Goal: Complete application form

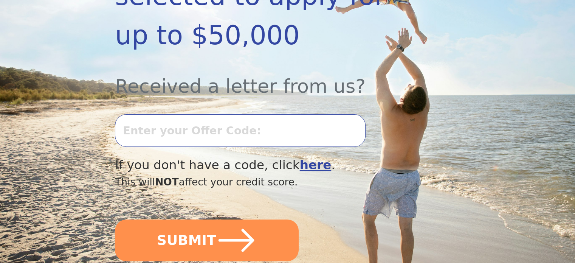
scroll to position [227, 0]
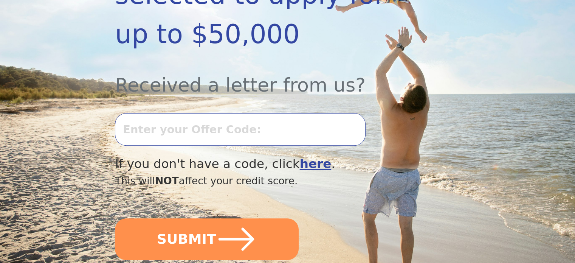
click at [153, 113] on input "text" at bounding box center [240, 129] width 250 height 33
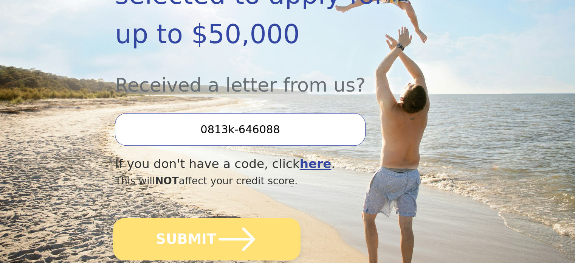
type input "0813k-646088"
click at [216, 218] on icon "submit" at bounding box center [237, 239] width 42 height 42
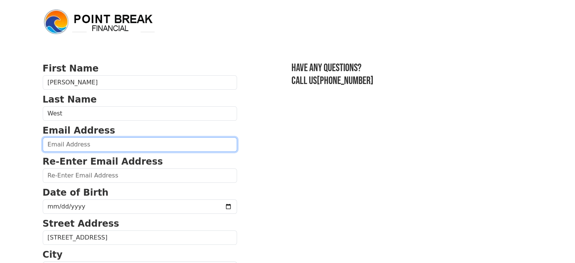
click at [65, 151] on input "email" at bounding box center [140, 144] width 194 height 14
type input "[EMAIL_ADDRESS][DOMAIN_NAME]"
type input "[PHONE_NUMBER]"
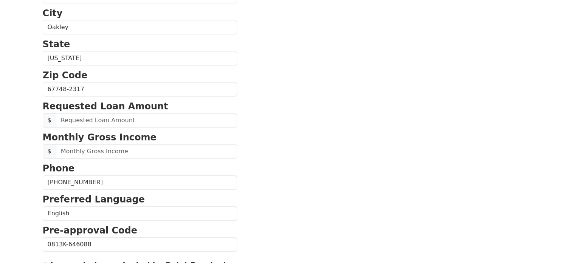
scroll to position [240, 0]
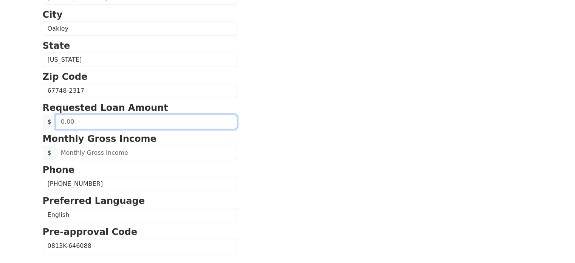
click at [85, 118] on input "text" at bounding box center [146, 122] width 181 height 14
type input "10,000.00"
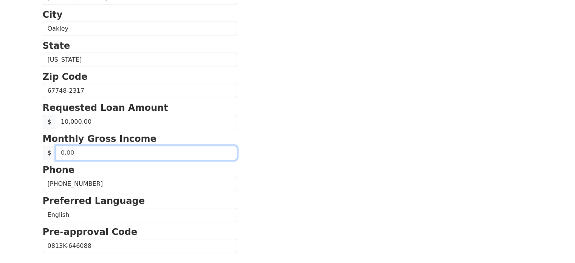
click at [144, 148] on input "text" at bounding box center [146, 153] width 181 height 14
type input "90,000.00"
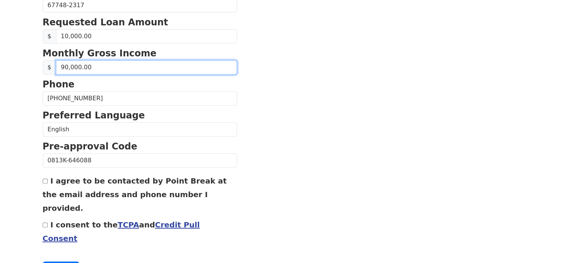
scroll to position [337, 0]
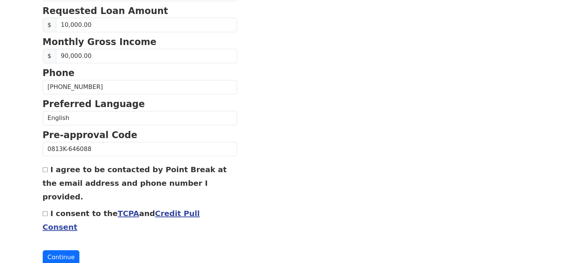
click at [43, 167] on input "I agree to be contacted by Point Break at the email address and phone number I …" at bounding box center [45, 169] width 5 height 5
checkbox input "true"
click at [45, 211] on input "I consent to the TCPA and Credit Pull Consent" at bounding box center [45, 213] width 5 height 5
checkbox input "true"
click at [67, 250] on button "Continue" at bounding box center [61, 257] width 37 height 14
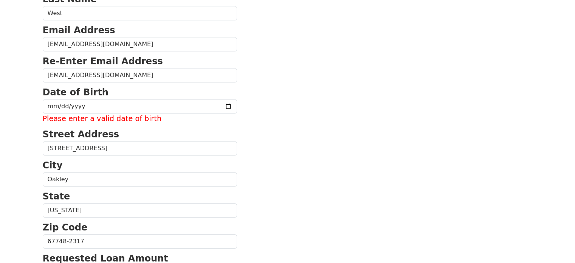
scroll to position [95, 0]
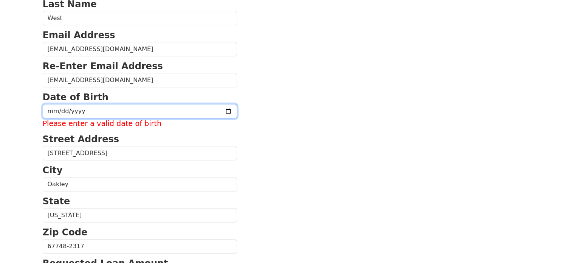
click at [54, 113] on input "date" at bounding box center [140, 111] width 194 height 14
type input "[DATE]"
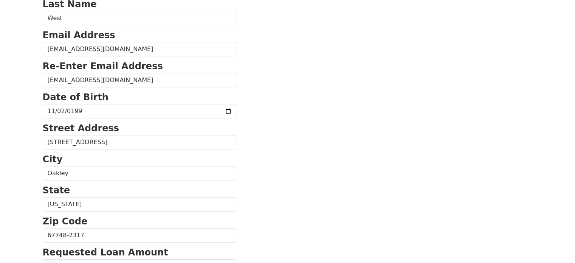
click at [298, 128] on section "First Name [PERSON_NAME] Last Name West Email Address [EMAIL_ADDRESS][DOMAIN_NA…" at bounding box center [288, 235] width 490 height 539
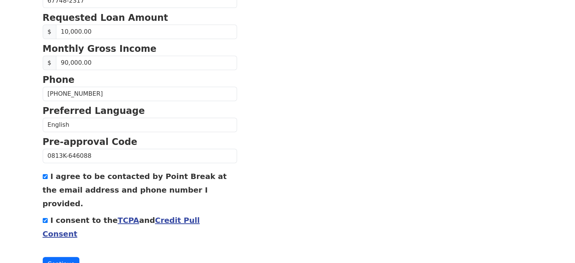
scroll to position [337, 0]
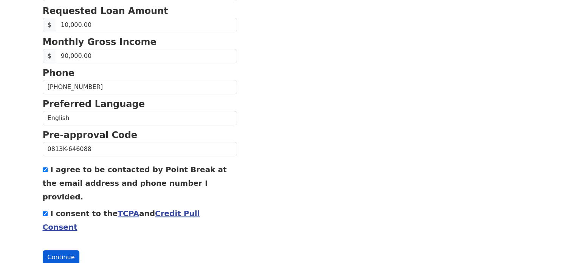
click at [65, 250] on button "Continue" at bounding box center [61, 257] width 37 height 14
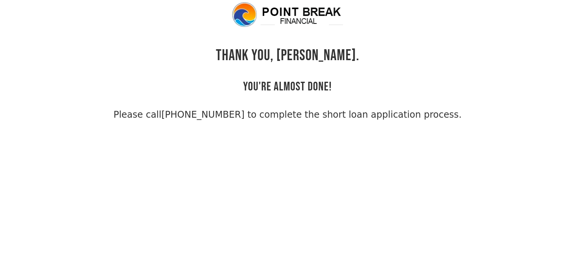
scroll to position [18, 0]
